Goal: Task Accomplishment & Management: Complete application form

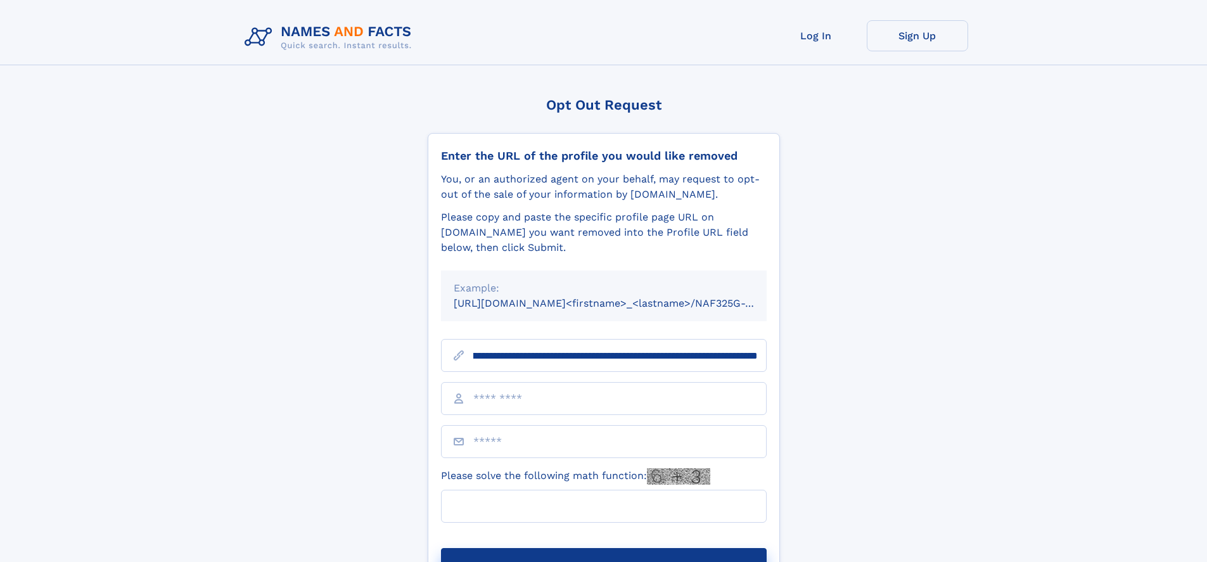
scroll to position [0, 142]
type input "**********"
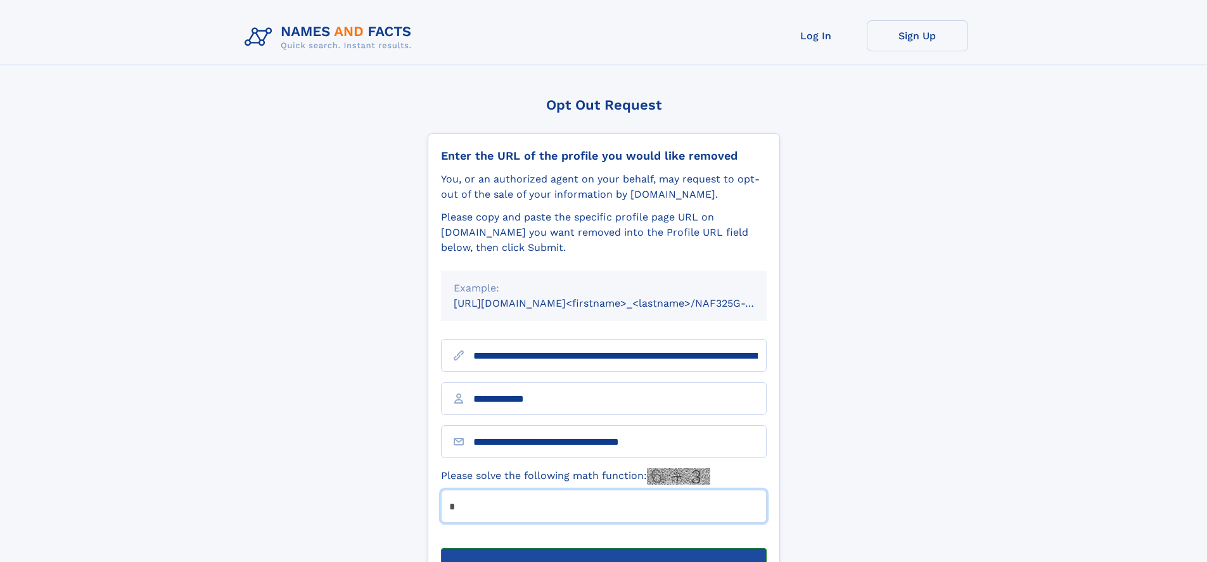
type input "*"
click at [603, 548] on button "Submit Opt Out Request" at bounding box center [604, 568] width 326 height 41
